Goal: Task Accomplishment & Management: Manage account settings

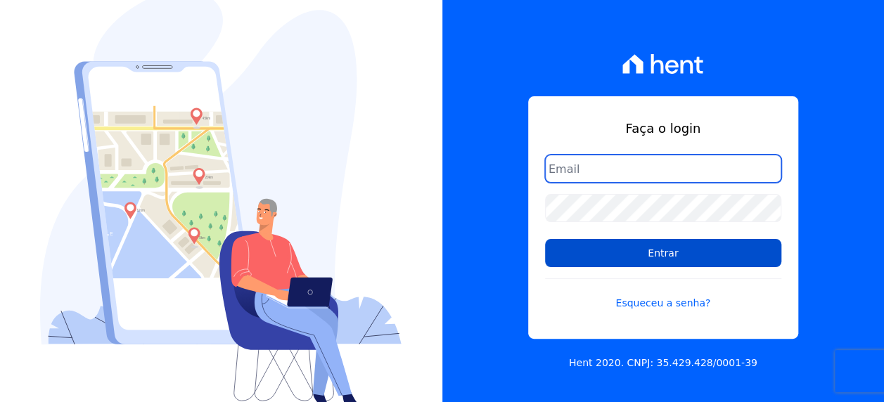
type input "[EMAIL_ADDRESS][PERSON_NAME][DOMAIN_NAME]"
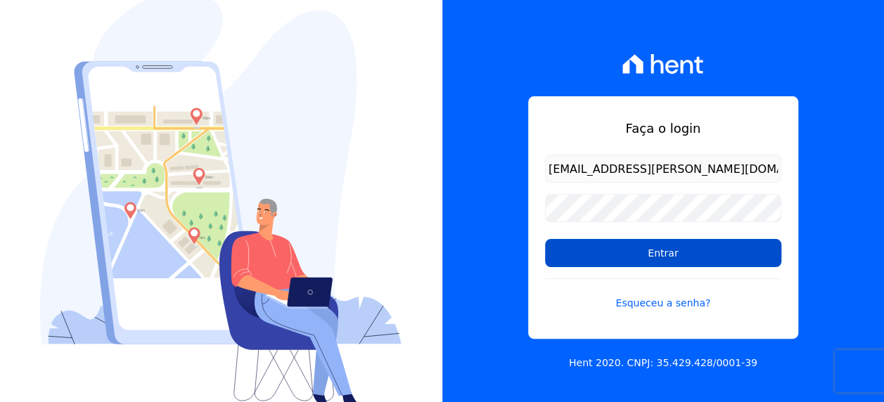
click at [607, 250] on input "Entrar" at bounding box center [663, 253] width 236 height 28
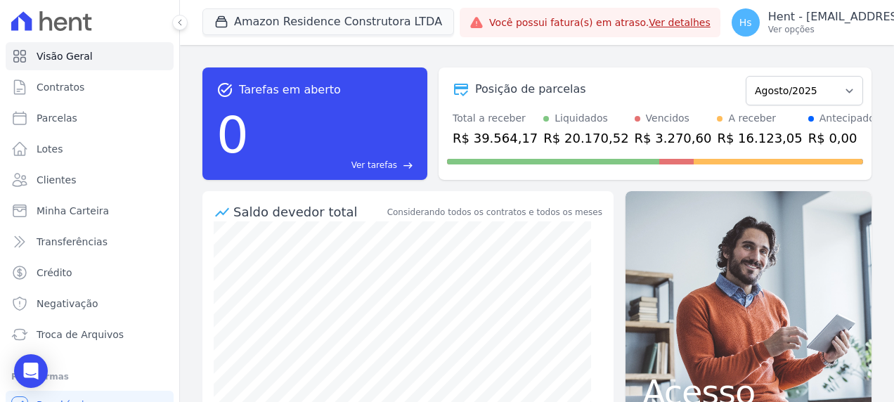
click at [723, 53] on div "task_alt Tarefas em aberto 0 Ver tarefas east Posição de parcelas Dezembro/2022…" at bounding box center [537, 223] width 714 height 357
click at [311, 17] on button "Amazon Residence Construtora LTDA" at bounding box center [328, 21] width 252 height 27
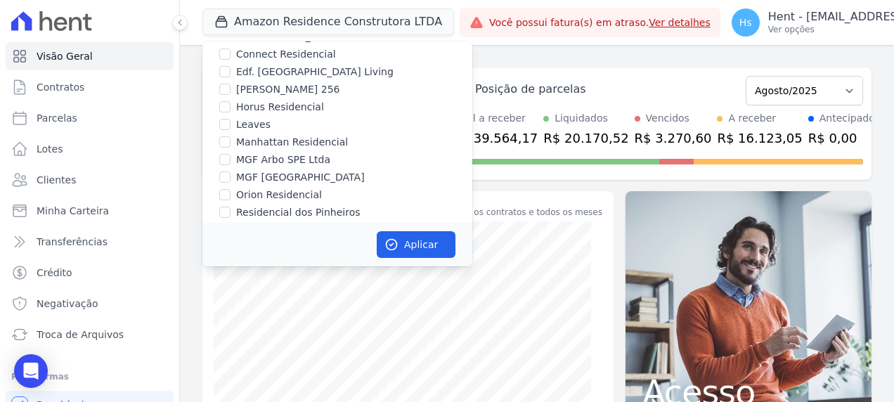
scroll to position [3451, 0]
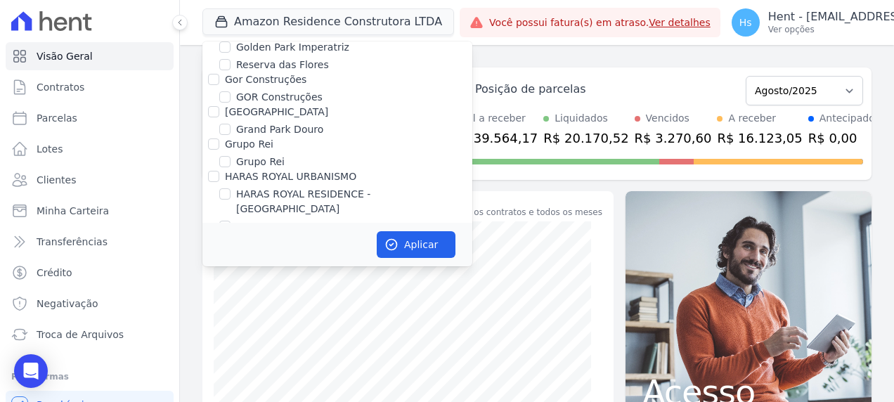
click at [288, 171] on label "HARAS ROYAL URBANISMO" at bounding box center [290, 176] width 131 height 11
drag, startPoint x: 288, startPoint y: 132, endPoint x: 221, endPoint y: 137, distance: 67.0
click at [221, 169] on div "HARAS ROYAL URBANISMO" at bounding box center [337, 176] width 270 height 15
click at [217, 171] on input "HARAS ROYAL URBANISMO" at bounding box center [213, 176] width 11 height 11
checkbox input "true"
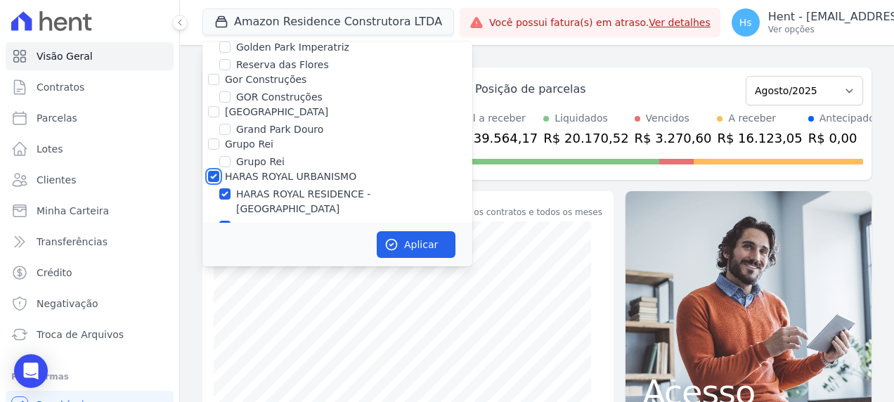
checkbox input "true"
click at [413, 242] on button "Aplicar" at bounding box center [416, 244] width 79 height 27
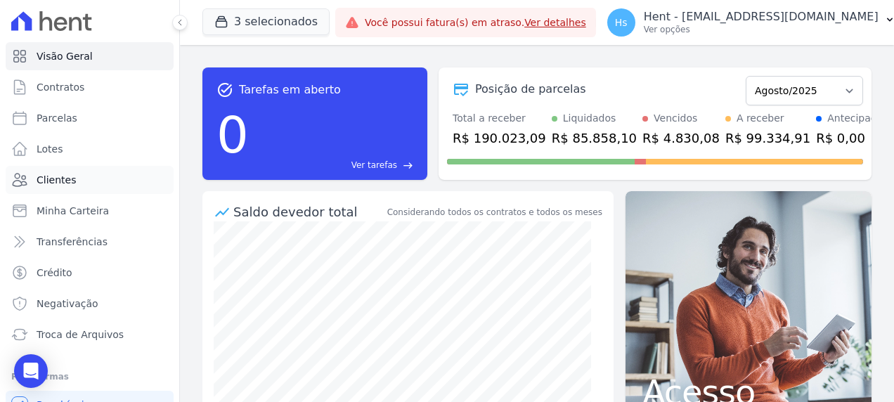
click at [75, 169] on link "Clientes" at bounding box center [90, 180] width 168 height 28
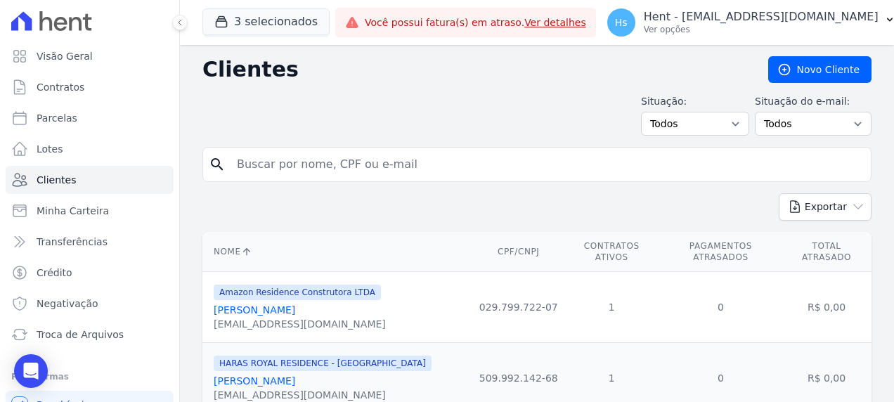
click at [271, 153] on input "search" at bounding box center [546, 164] width 637 height 28
type input "Eliomar"
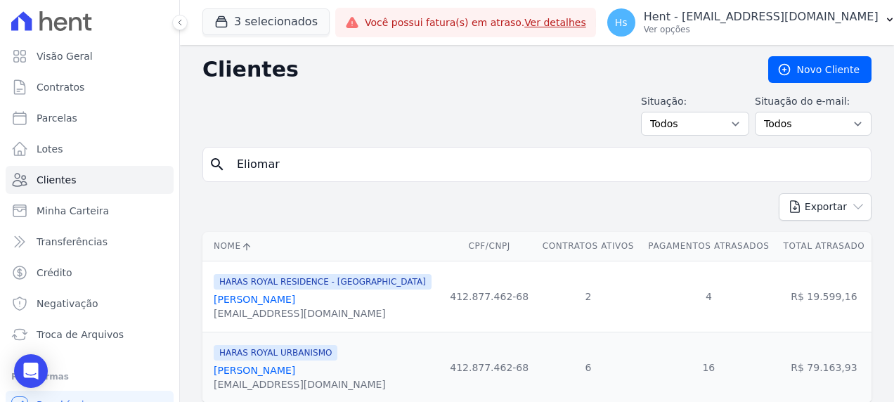
scroll to position [44, 0]
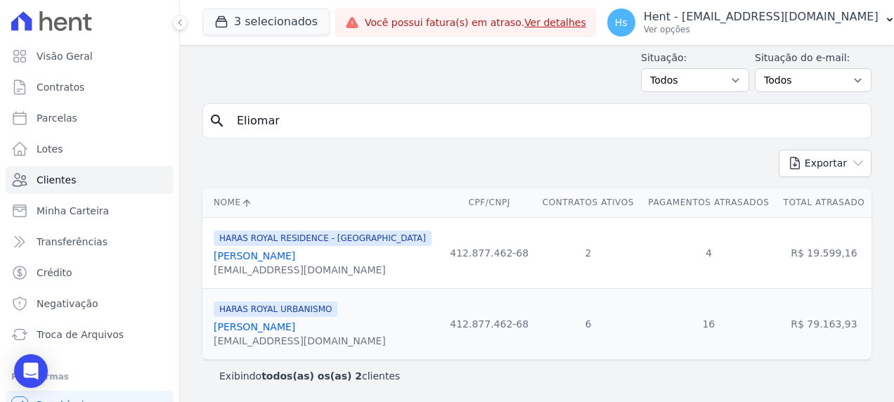
click at [295, 261] on link "Eliomar Azevedo Dos Santos" at bounding box center [255, 255] width 82 height 11
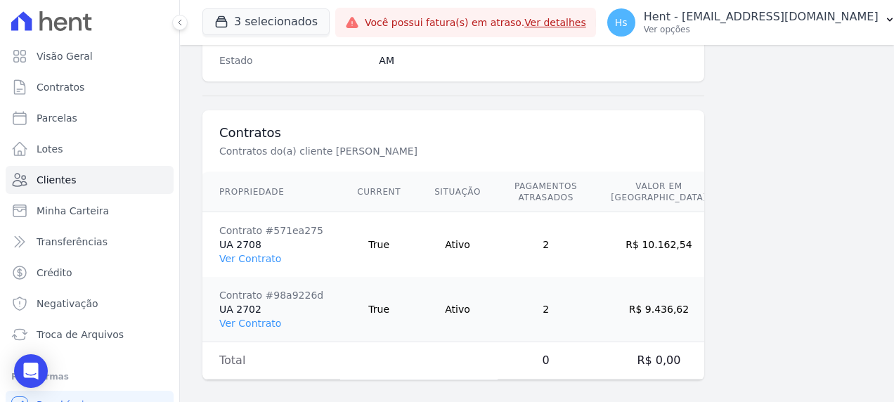
scroll to position [982, 0]
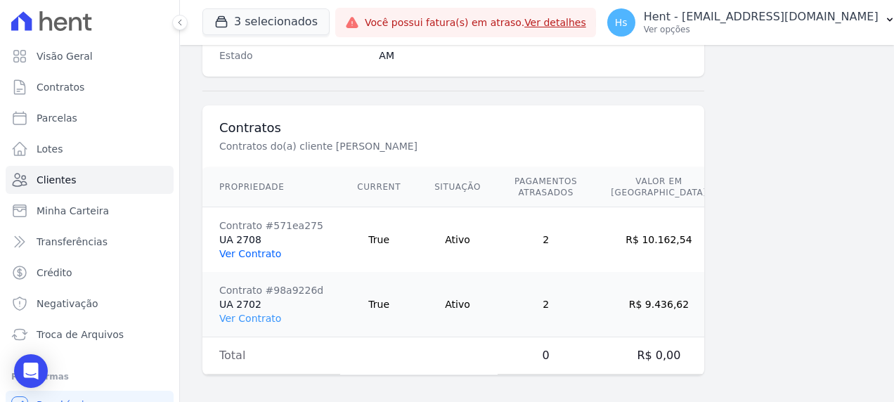
click at [252, 248] on link "Ver Contrato" at bounding box center [250, 253] width 62 height 11
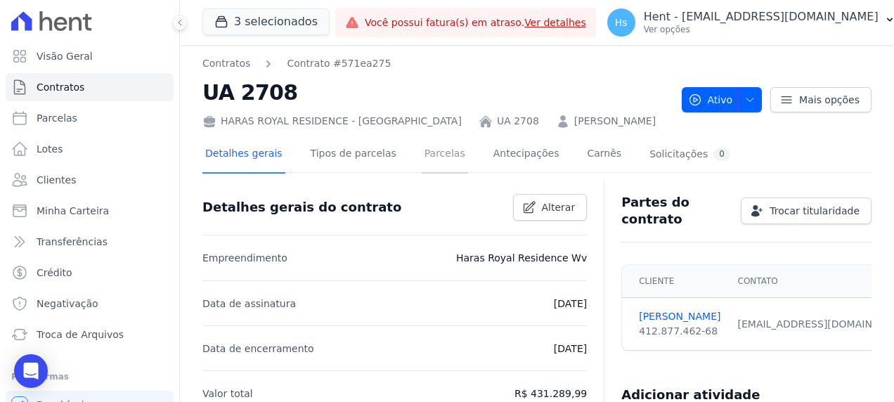
click at [422, 155] on link "Parcelas" at bounding box center [445, 154] width 46 height 37
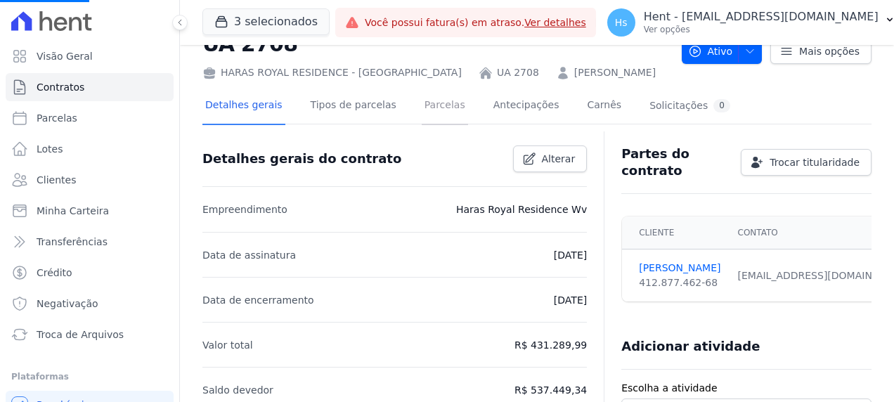
scroll to position [141, 0]
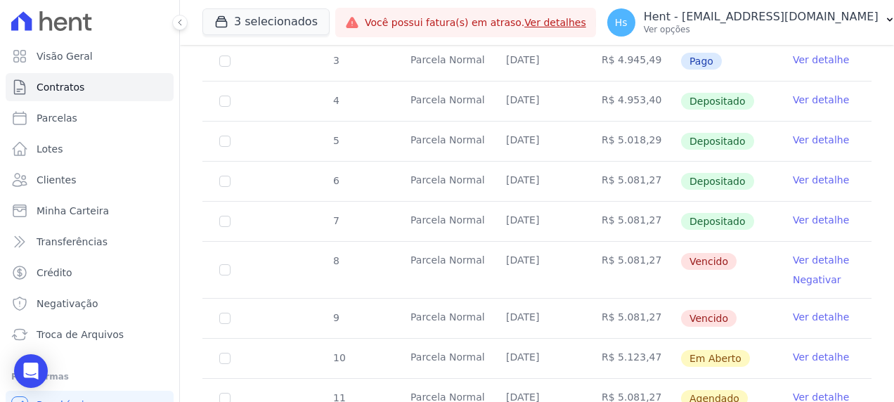
scroll to position [281, 0]
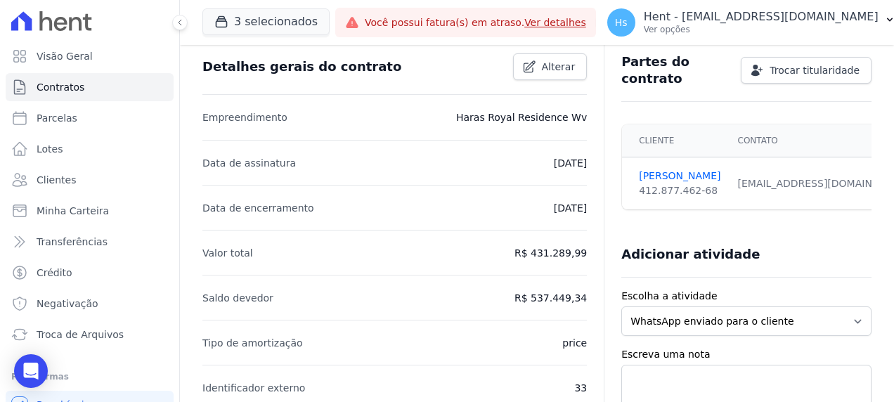
scroll to position [211, 0]
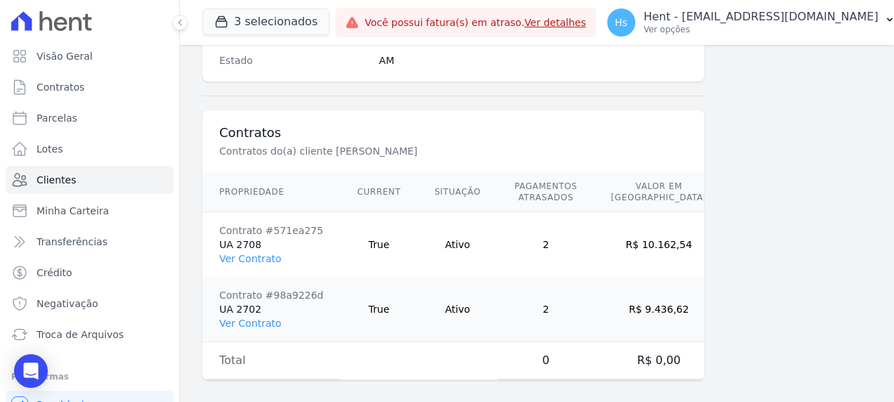
scroll to position [982, 0]
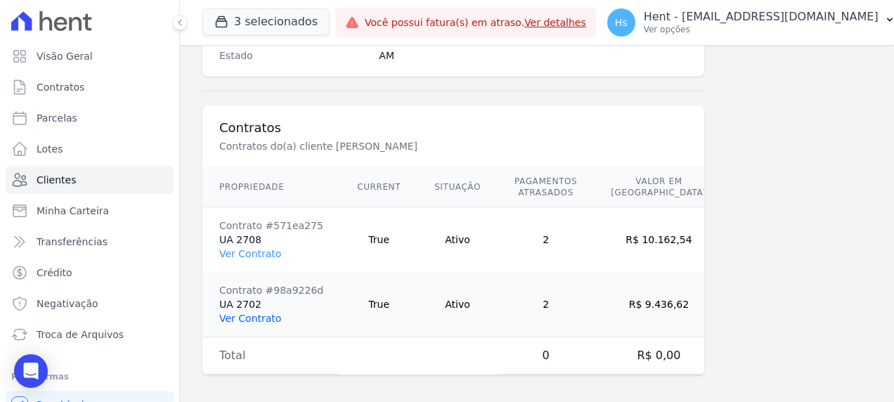
click at [249, 316] on link "Ver Contrato" at bounding box center [250, 318] width 62 height 11
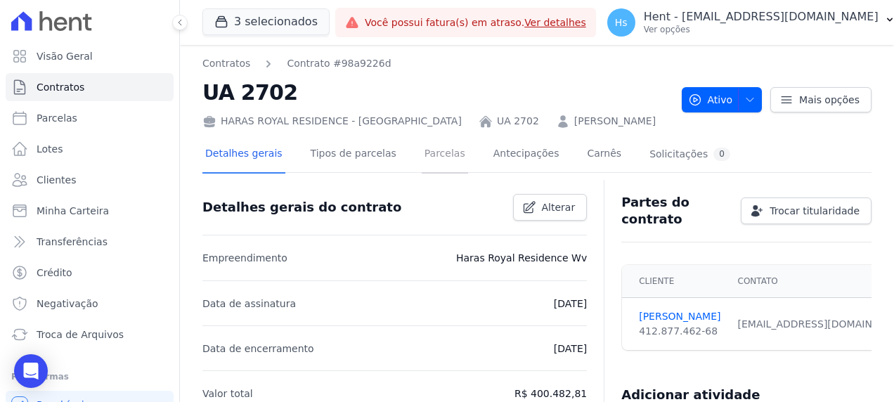
click at [438, 148] on link "Parcelas" at bounding box center [445, 154] width 46 height 37
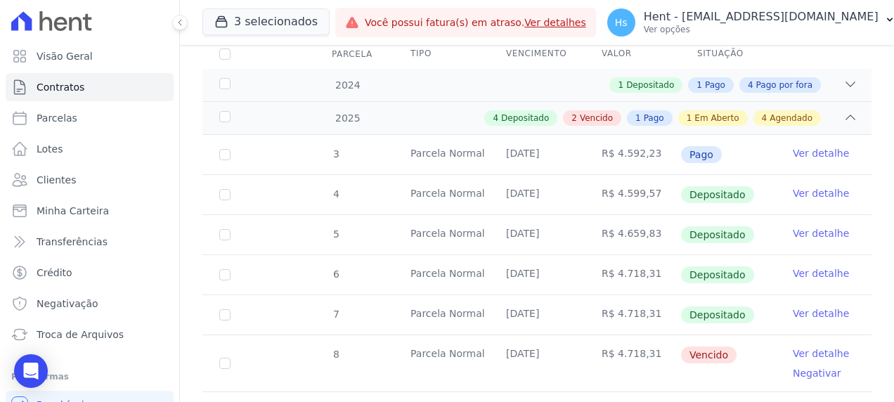
scroll to position [141, 0]
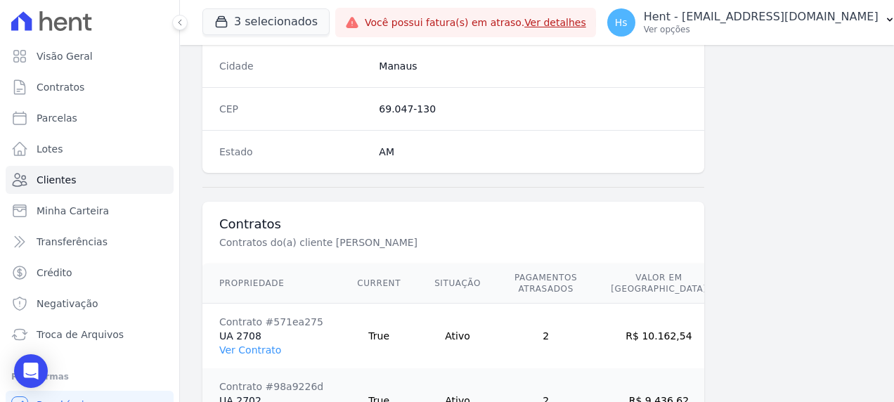
scroll to position [914, 0]
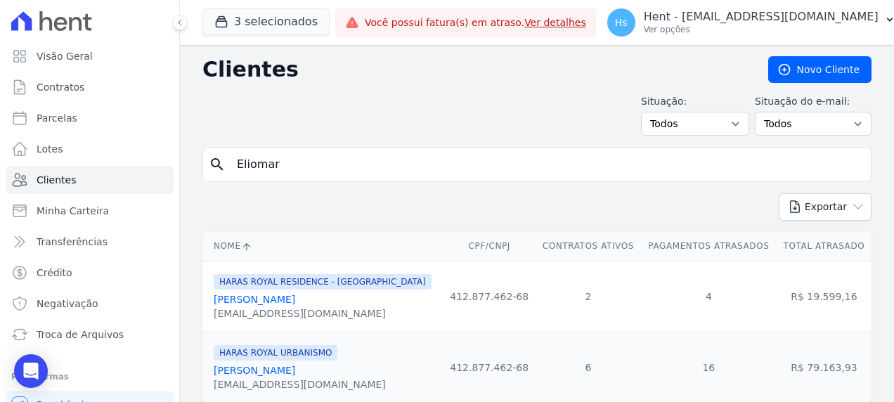
scroll to position [44, 0]
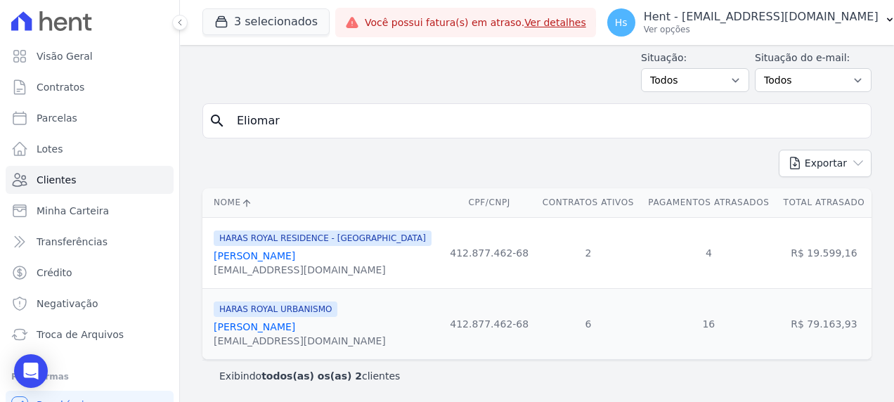
click at [285, 323] on link "Eliomar Azevedo Dos Santos" at bounding box center [255, 326] width 82 height 11
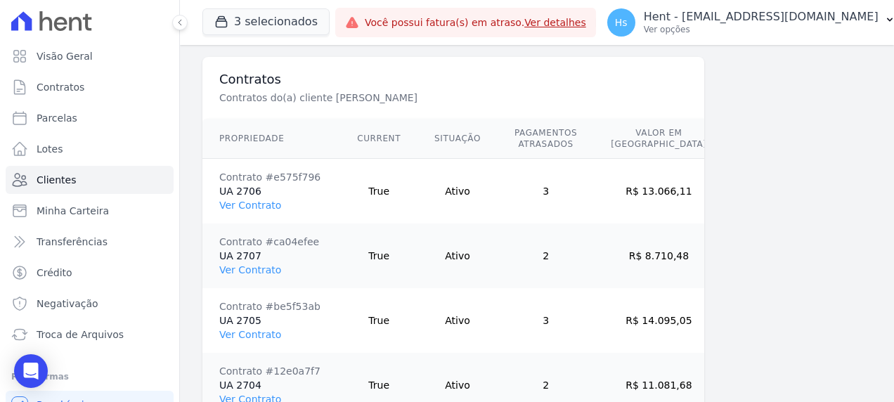
scroll to position [1030, 0]
click at [256, 203] on link "Ver Contrato" at bounding box center [250, 205] width 62 height 11
click at [253, 265] on link "Ver Contrato" at bounding box center [250, 270] width 62 height 11
click at [257, 330] on link "Ver Contrato" at bounding box center [250, 335] width 62 height 11
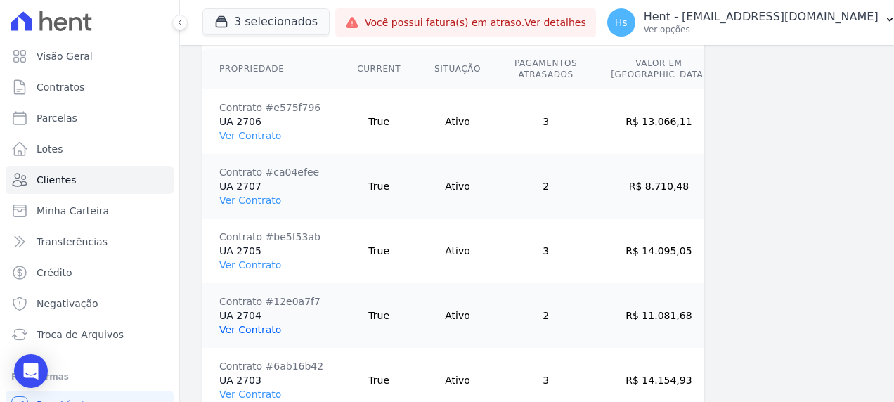
click at [246, 325] on link "Ver Contrato" at bounding box center [250, 329] width 62 height 11
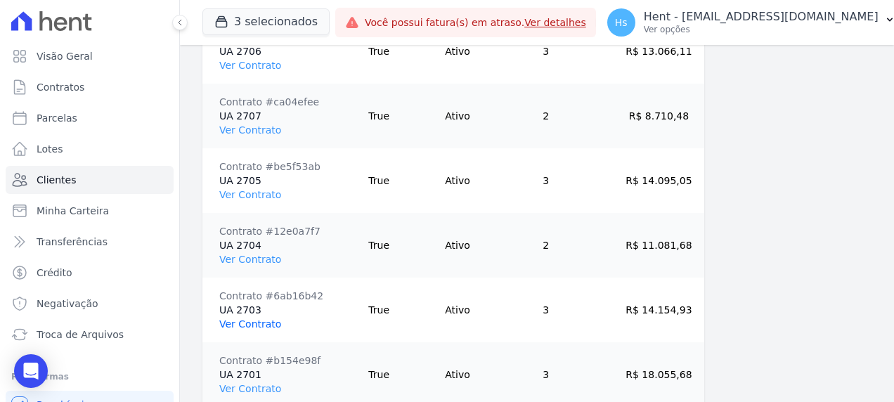
click at [246, 318] on link "Ver Contrato" at bounding box center [250, 323] width 62 height 11
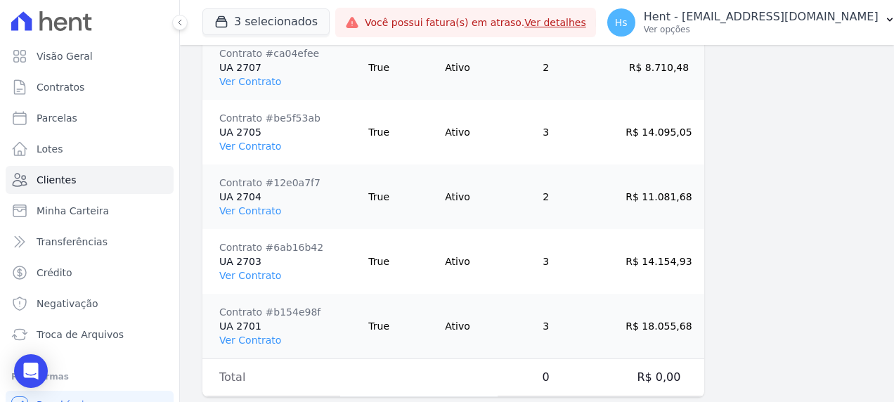
scroll to position [1241, 0]
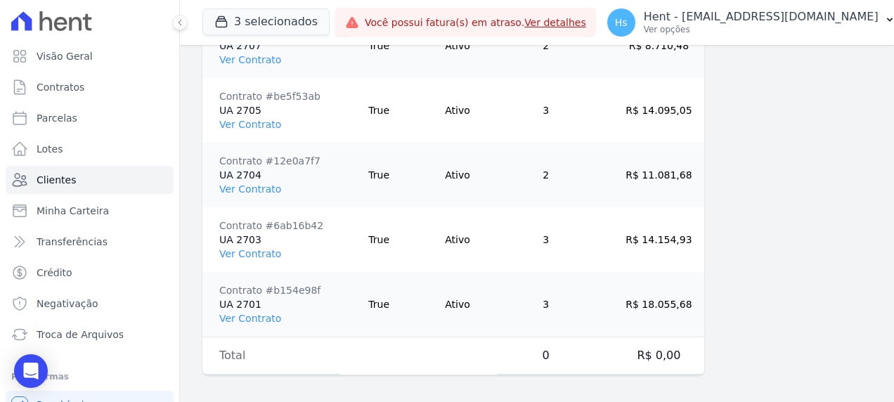
click at [246, 316] on link "Ver Contrato" at bounding box center [250, 318] width 62 height 11
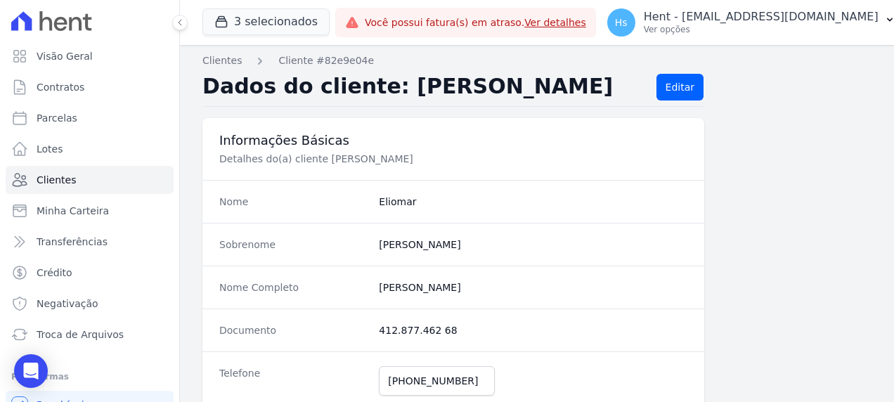
scroll to position [0, 0]
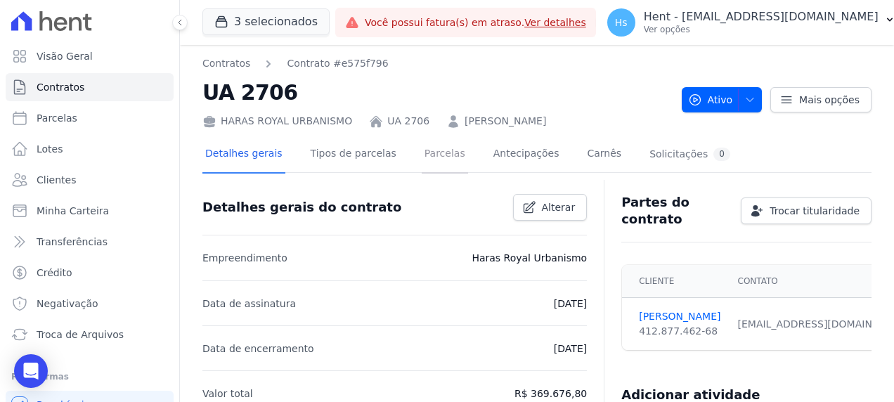
click at [423, 156] on link "Parcelas" at bounding box center [445, 154] width 46 height 37
click at [432, 162] on link "Parcelas" at bounding box center [445, 154] width 46 height 37
click at [425, 156] on link "Parcelas" at bounding box center [445, 154] width 46 height 37
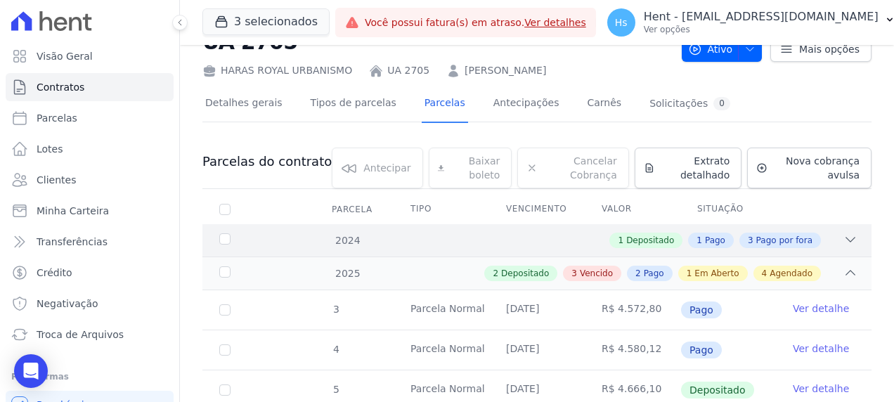
scroll to position [211, 0]
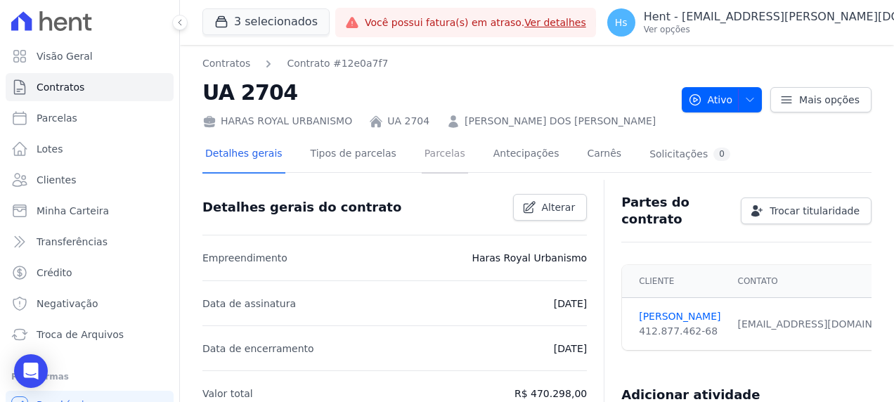
click at [437, 162] on link "Parcelas" at bounding box center [445, 154] width 46 height 37
click at [424, 158] on link "Parcelas" at bounding box center [445, 154] width 46 height 37
click at [422, 157] on link "Parcelas" at bounding box center [445, 154] width 46 height 37
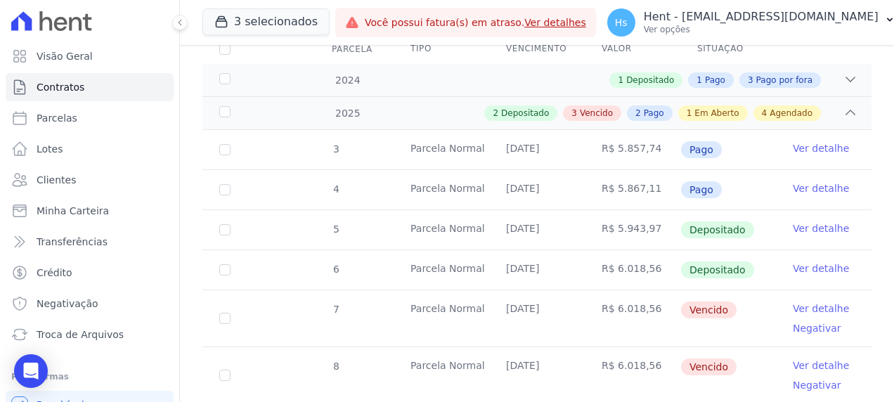
scroll to position [281, 0]
